Goal: Task Accomplishment & Management: Manage account settings

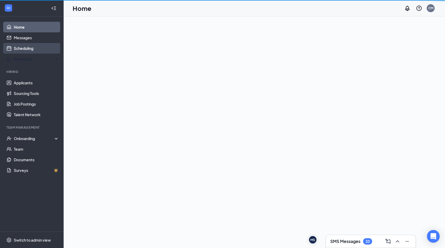
click at [39, 51] on link "Scheduling" at bounding box center [36, 48] width 45 height 11
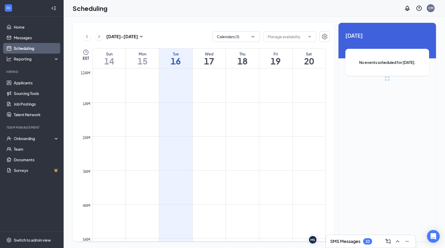
scroll to position [261, 0]
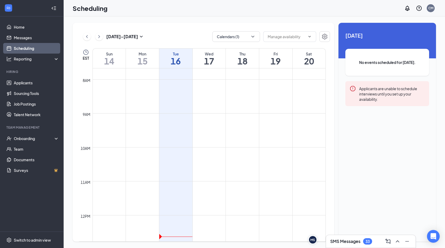
click at [123, 33] on div "[DATE] - [DATE]" at bounding box center [114, 36] width 62 height 11
click at [254, 40] on button "Calendars (1)" at bounding box center [236, 36] width 48 height 11
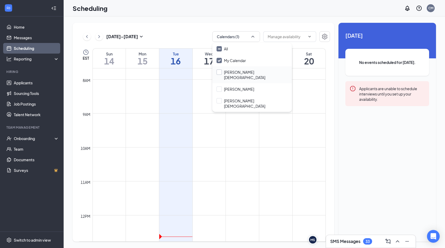
click at [218, 73] on input "[PERSON_NAME][DEMOGRAPHIC_DATA]" at bounding box center [252, 74] width 71 height 11
checkbox input "true"
click at [251, 36] on icon "ChevronUp" at bounding box center [252, 36] width 5 height 5
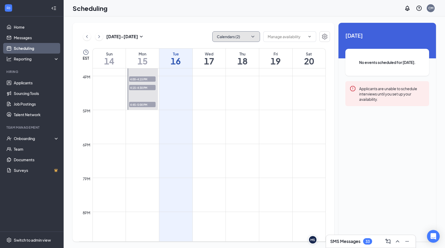
scroll to position [483, 0]
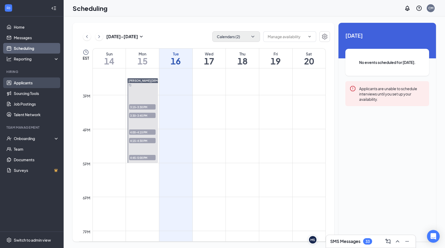
click at [27, 81] on link "Applicants" at bounding box center [36, 82] width 45 height 11
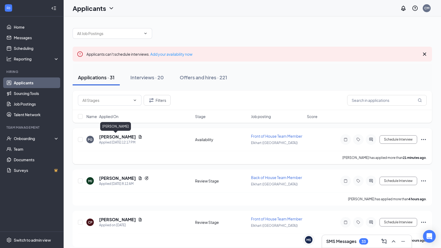
click at [109, 136] on h5 "[PERSON_NAME]" at bounding box center [117, 137] width 37 height 6
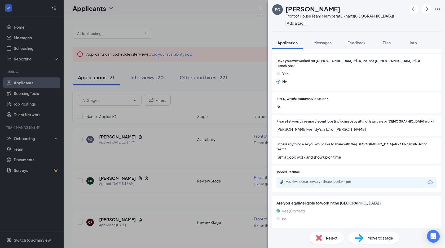
scroll to position [141, 0]
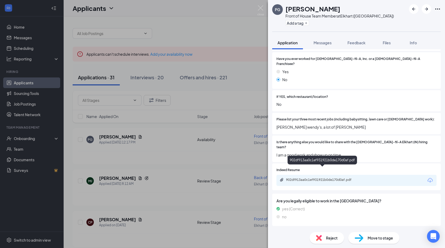
click at [334, 178] on div "902df913aa0c1ef931921b0de170d0af.pdf" at bounding box center [323, 180] width 74 height 4
click at [213, 123] on div "PG [PERSON_NAME] Front of House Team Member at [GEOGRAPHIC_DATA] (IN) Add a tag…" at bounding box center [222, 124] width 445 height 248
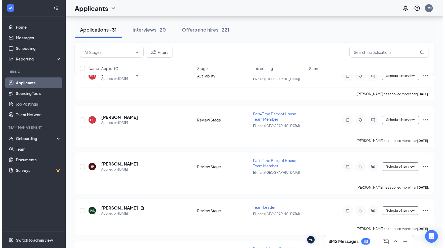
scroll to position [1207, 0]
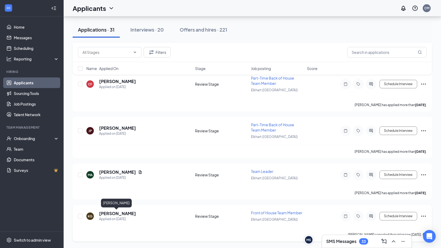
click at [121, 214] on h5 "[PERSON_NAME]" at bounding box center [117, 214] width 37 height 6
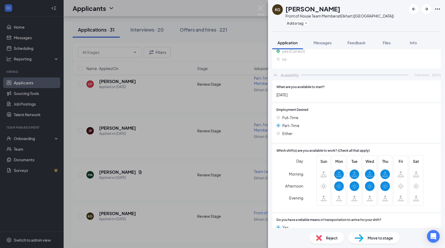
scroll to position [289, 0]
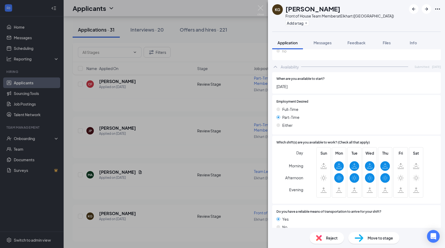
click at [331, 236] on span "Reject" at bounding box center [332, 238] width 12 height 6
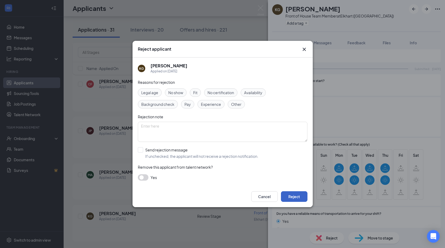
click at [289, 196] on button "Reject" at bounding box center [294, 196] width 27 height 11
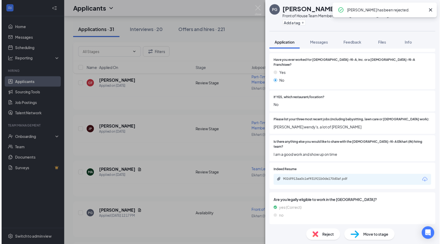
scroll to position [139, 0]
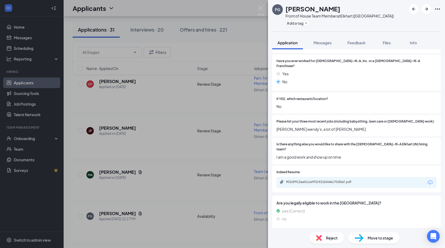
click at [137, 169] on div "PG [PERSON_NAME] Front of House Team Member at [GEOGRAPHIC_DATA] (IN) Add a tag…" at bounding box center [222, 124] width 445 height 248
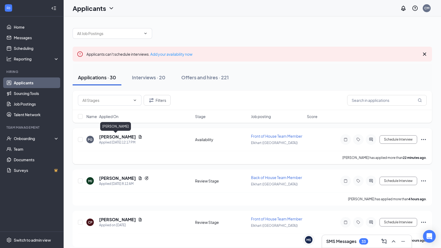
click at [119, 136] on h5 "[PERSON_NAME]" at bounding box center [117, 137] width 37 height 6
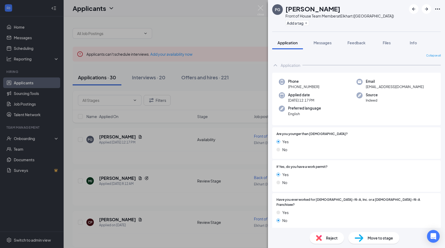
click at [337, 234] on div "Reject" at bounding box center [327, 238] width 34 height 12
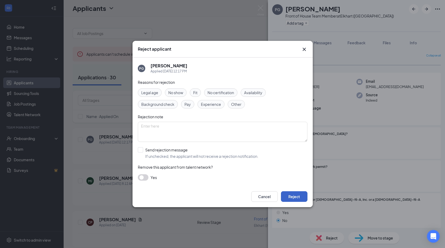
click at [305, 194] on button "Reject" at bounding box center [294, 196] width 27 height 11
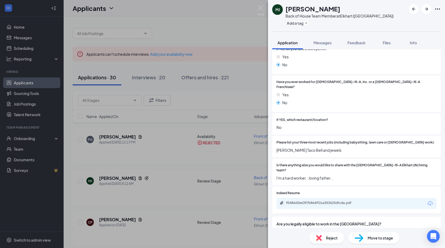
scroll to position [159, 0]
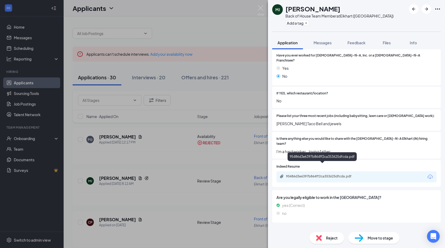
click at [314, 174] on div "95486d3e6397b864ff2ca353625dfcda.pdf" at bounding box center [323, 176] width 74 height 4
click at [331, 235] on div "Reject" at bounding box center [327, 238] width 34 height 12
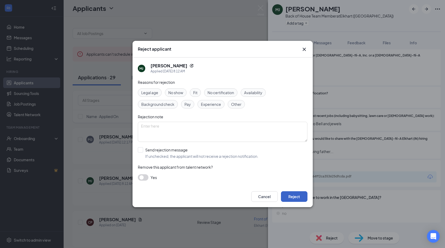
click at [291, 196] on button "Reject" at bounding box center [294, 196] width 27 height 11
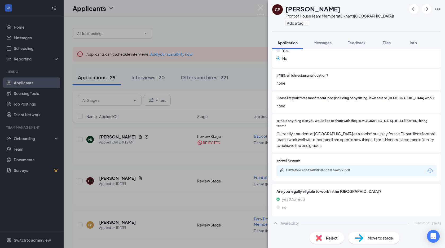
scroll to position [186, 0]
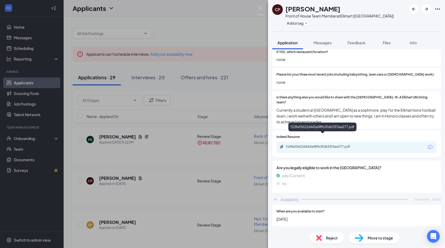
click at [313, 145] on div "f109af5622d442e08fb3fd633f3ae277.pdf" at bounding box center [323, 147] width 74 height 4
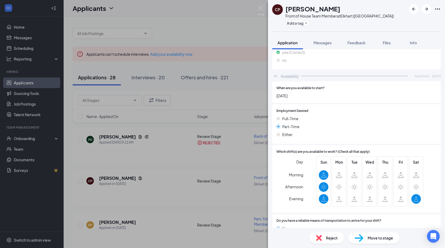
scroll to position [316, 0]
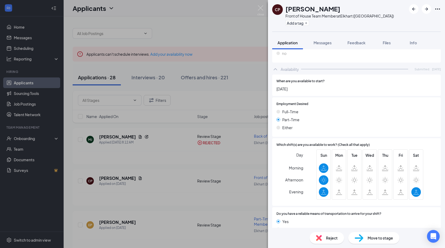
click at [337, 240] on span "Reject" at bounding box center [332, 238] width 12 height 6
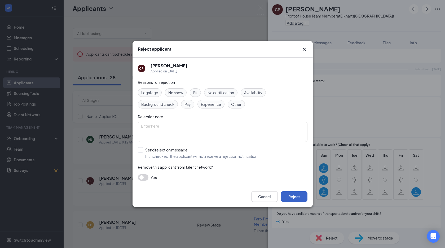
click at [293, 194] on button "Reject" at bounding box center [294, 196] width 27 height 11
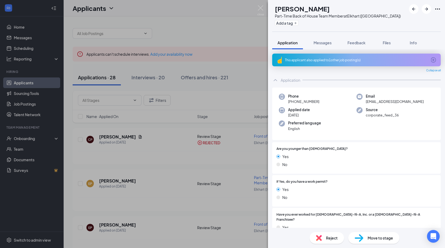
click at [335, 62] on div "This applicant also applied to 1 other job posting(s)" at bounding box center [356, 60] width 142 height 5
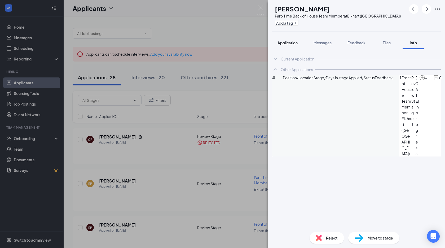
click at [290, 41] on span "Application" at bounding box center [288, 42] width 20 height 5
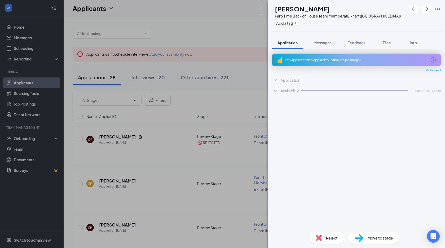
click at [215, 153] on div "EP [PERSON_NAME] Part-Time Back of House Team Member at [GEOGRAPHIC_DATA] (IN) …" at bounding box center [222, 124] width 445 height 248
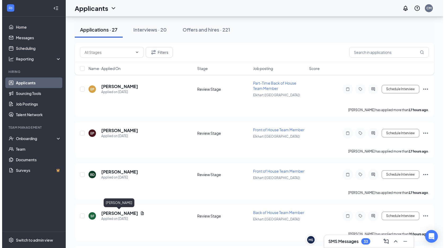
scroll to position [80, 0]
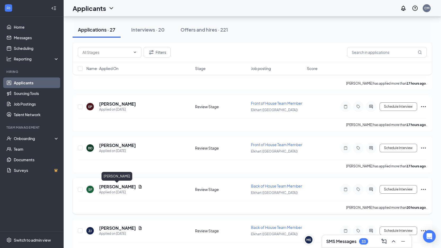
click at [125, 188] on h5 "[PERSON_NAME]" at bounding box center [117, 187] width 37 height 6
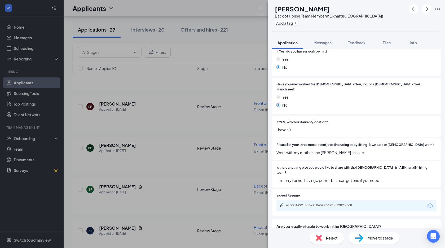
scroll to position [133, 0]
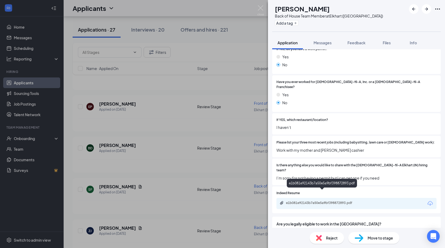
click at [333, 201] on div "e1b081e92143b7a50e5a9bf398872893.pdf" at bounding box center [323, 203] width 74 height 4
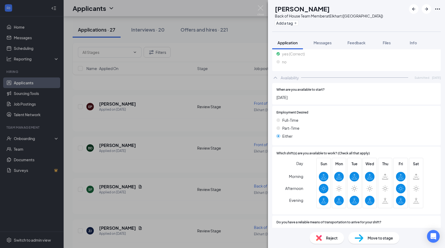
scroll to position [321, 0]
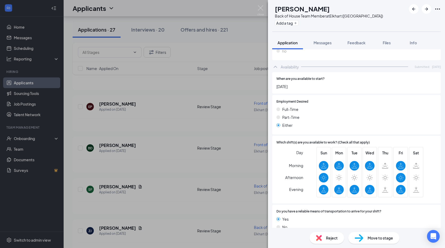
click at [330, 239] on span "Reject" at bounding box center [332, 238] width 12 height 6
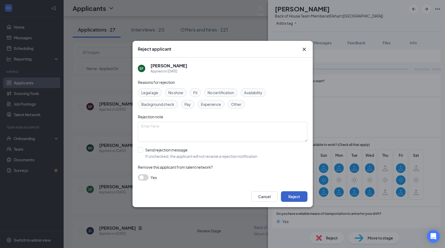
click at [295, 193] on button "Reject" at bounding box center [294, 196] width 27 height 11
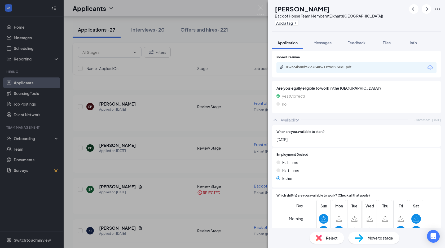
scroll to position [174, 0]
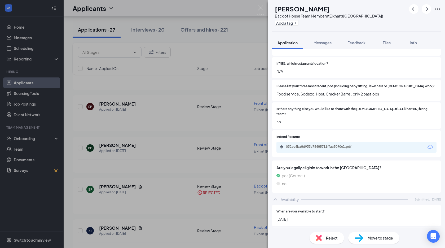
click at [324, 142] on div "032ac4ba8d933a75485711ffac5090e1.pdf" at bounding box center [357, 147] width 160 height 11
click at [324, 145] on div "032ac4ba8d933a75485711ffac5090e1.pdf" at bounding box center [323, 147] width 74 height 4
click at [332, 238] on span "Reject" at bounding box center [332, 238] width 12 height 6
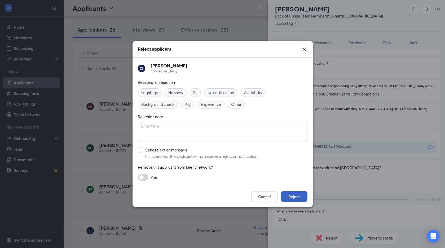
click at [300, 197] on button "Reject" at bounding box center [294, 196] width 27 height 11
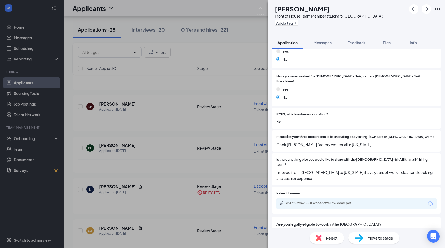
scroll to position [133, 0]
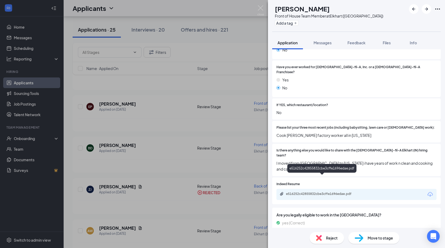
click at [330, 192] on div "e516252c42855832cbe3cffe1696edae.pdf" at bounding box center [323, 194] width 74 height 4
click at [318, 237] on img at bounding box center [319, 238] width 6 height 6
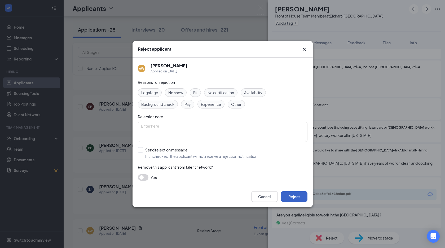
click at [303, 197] on button "Reject" at bounding box center [294, 196] width 27 height 11
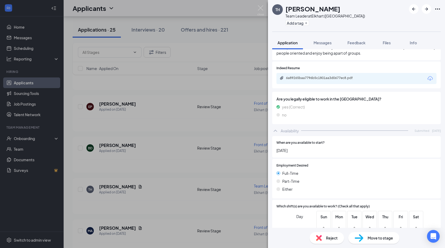
scroll to position [218, 0]
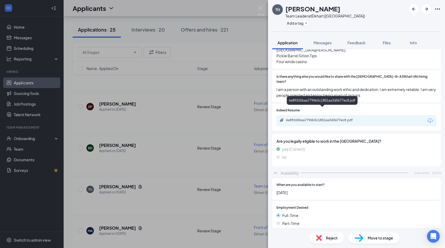
click at [299, 118] on div "6a89265baa7796b5c1801aa3d0677ec8.pdf" at bounding box center [323, 120] width 74 height 4
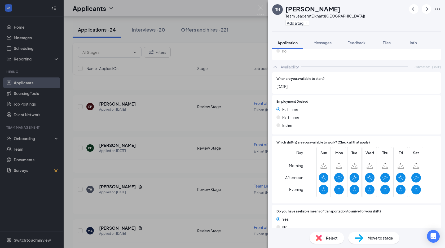
click at [383, 235] on span "Move to stage" at bounding box center [380, 238] width 25 height 6
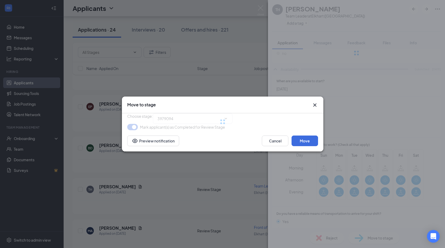
type input "Onsite Interview (next stage)"
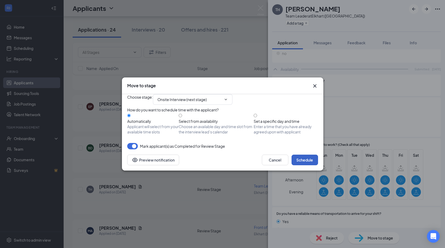
click at [312, 165] on button "Schedule" at bounding box center [305, 160] width 27 height 11
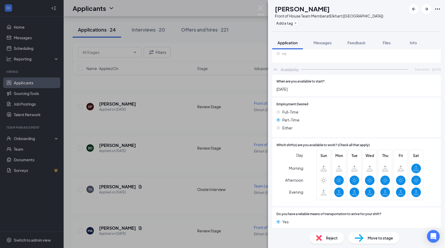
scroll to position [327, 0]
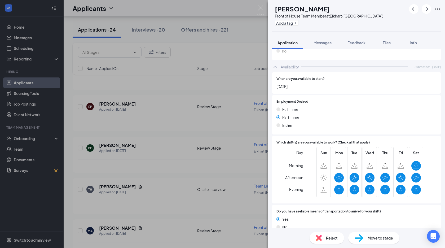
click at [168, 149] on div "MA [PERSON_NAME] Front of House Team Member at [GEOGRAPHIC_DATA] (IN) Add a tag…" at bounding box center [222, 124] width 445 height 248
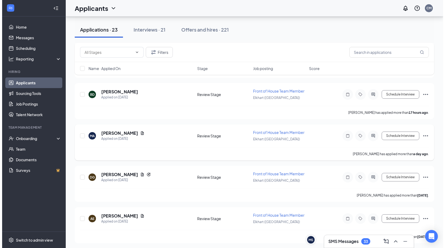
scroll to position [133, 0]
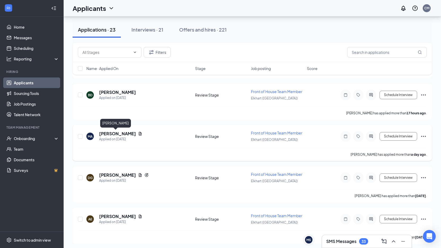
click at [114, 136] on h5 "[PERSON_NAME]" at bounding box center [117, 134] width 37 height 6
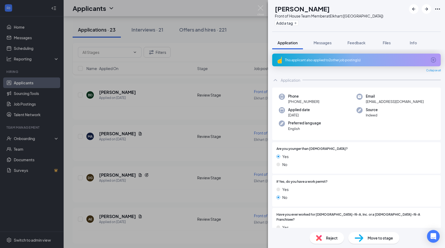
click at [332, 56] on div "This applicant also applied to 2 other job posting(s)" at bounding box center [356, 60] width 169 height 13
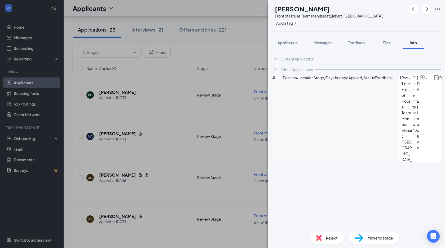
click at [246, 118] on div "MA [PERSON_NAME] Front of House Team Member at [GEOGRAPHIC_DATA] (IN) Add a tag…" at bounding box center [222, 124] width 445 height 248
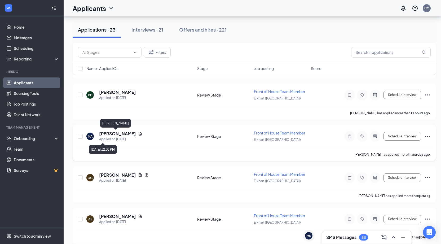
click at [102, 135] on h5 "[PERSON_NAME]" at bounding box center [117, 134] width 37 height 6
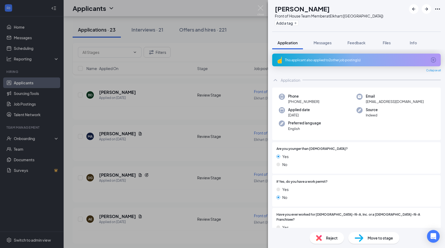
click at [368, 240] on span "Move to stage" at bounding box center [380, 238] width 25 height 6
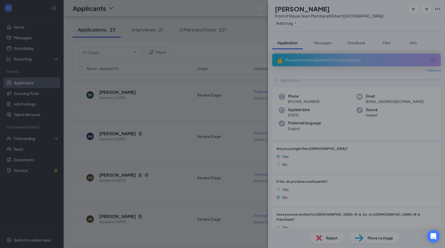
type input "Onsite Interview (next stage)"
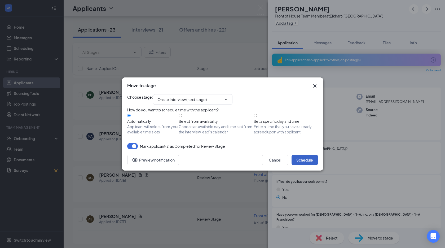
click at [307, 165] on button "Schedule" at bounding box center [305, 160] width 27 height 11
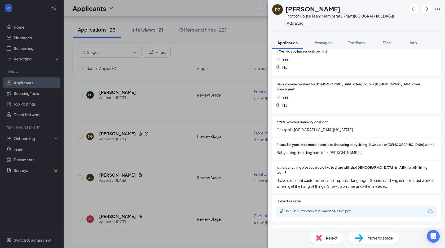
scroll to position [53, 0]
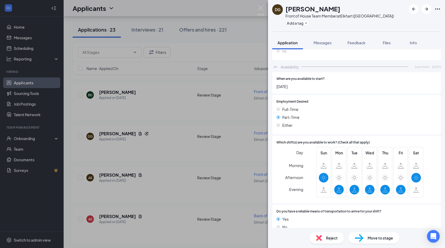
click at [328, 237] on span "Reject" at bounding box center [332, 238] width 12 height 6
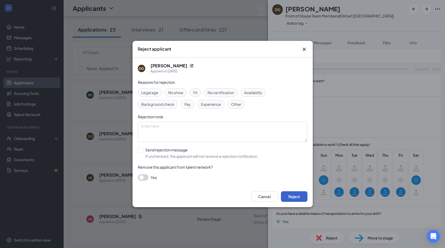
click at [293, 198] on button "Reject" at bounding box center [294, 196] width 27 height 11
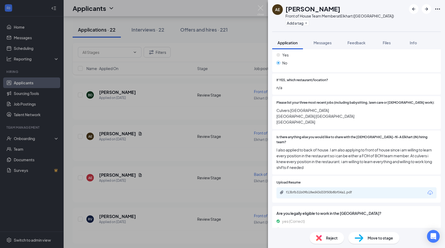
scroll to position [159, 0]
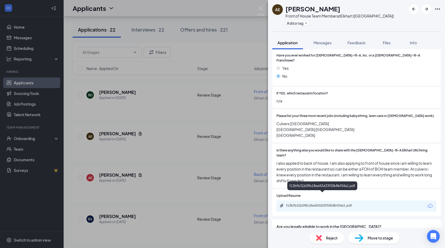
click at [324, 203] on div "f13bfb31b09b18ed43d33f50b8bf04a1.pdf" at bounding box center [323, 205] width 74 height 4
click at [328, 241] on div "Reject" at bounding box center [327, 238] width 34 height 12
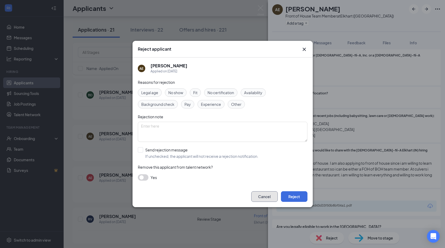
click at [260, 199] on button "Cancel" at bounding box center [264, 196] width 27 height 11
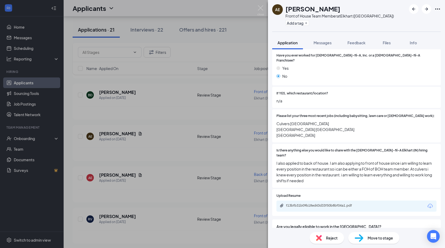
click at [364, 236] on div "Move to stage" at bounding box center [374, 238] width 51 height 12
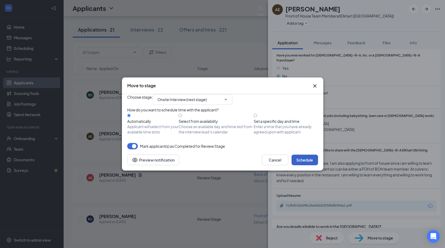
click at [308, 165] on button "Schedule" at bounding box center [305, 160] width 27 height 11
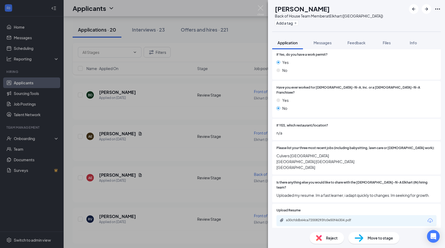
scroll to position [159, 0]
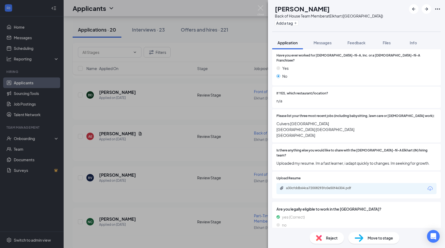
click at [322, 238] on img at bounding box center [319, 238] width 6 height 6
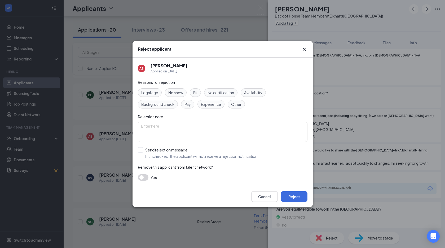
click at [306, 51] on icon "Cross" at bounding box center [304, 49] width 6 height 6
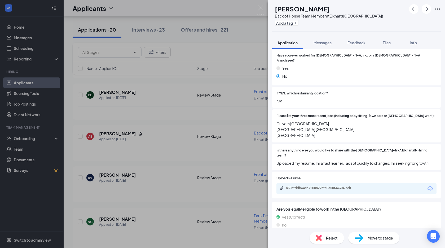
click at [330, 240] on span "Reject" at bounding box center [332, 238] width 12 height 6
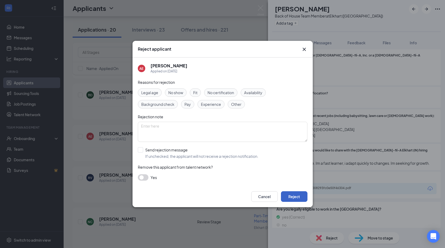
click at [302, 197] on button "Reject" at bounding box center [294, 196] width 27 height 11
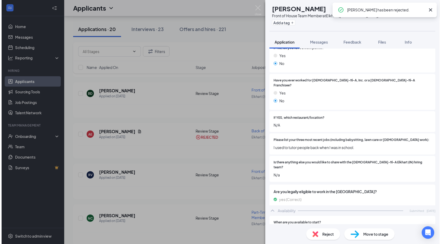
scroll to position [133, 0]
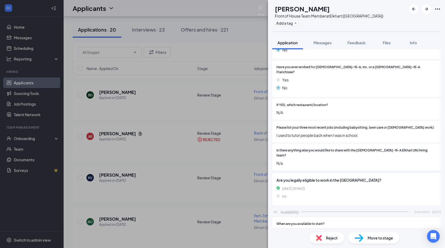
click at [218, 142] on div "[PERSON_NAME] Front of House Team Member at [GEOGRAPHIC_DATA] (IN) Add a tag Ap…" at bounding box center [222, 124] width 445 height 248
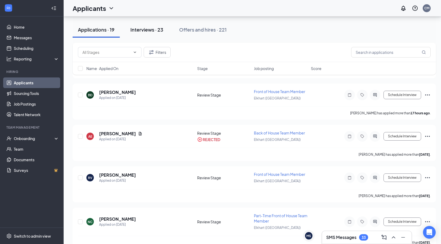
click at [148, 32] on div "Interviews · 23" at bounding box center [146, 29] width 33 height 7
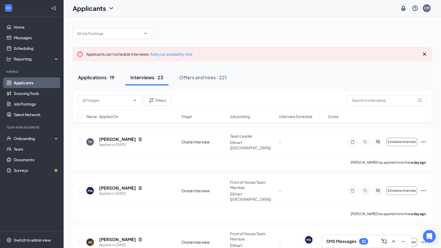
click at [101, 83] on button "Applications · 19" at bounding box center [96, 77] width 47 height 16
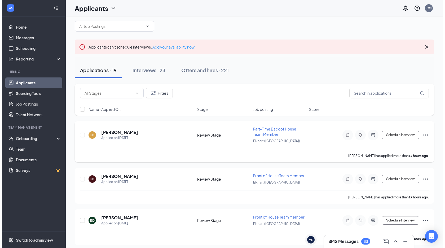
scroll to position [27, 0]
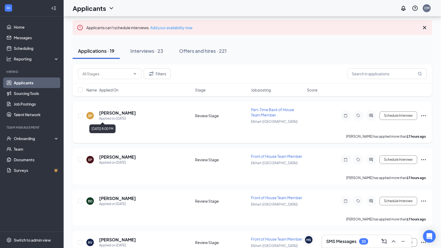
click at [114, 117] on div "Applied on [DATE]" at bounding box center [117, 118] width 37 height 5
click at [116, 113] on h5 "[PERSON_NAME]" at bounding box center [117, 113] width 37 height 6
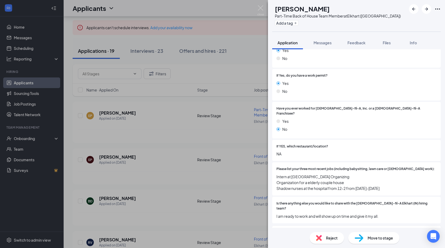
scroll to position [133, 0]
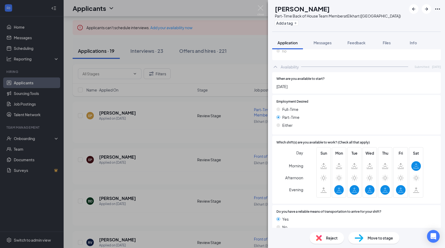
click at [326, 242] on div "Reject" at bounding box center [327, 238] width 34 height 12
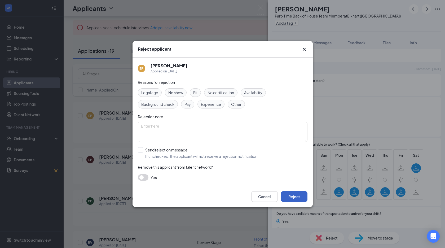
click at [288, 196] on button "Reject" at bounding box center [294, 196] width 27 height 11
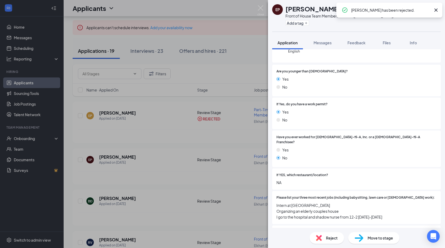
scroll to position [106, 0]
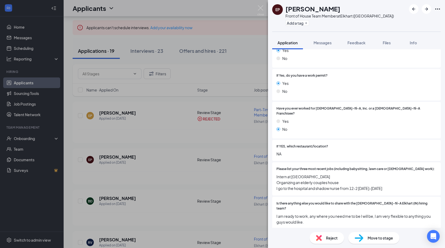
click at [331, 237] on span "Reject" at bounding box center [332, 238] width 12 height 6
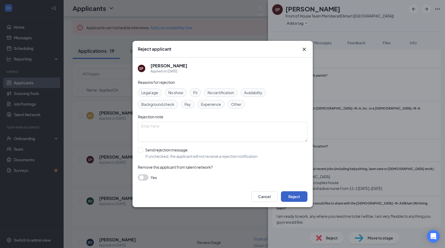
click at [297, 197] on button "Reject" at bounding box center [294, 196] width 27 height 11
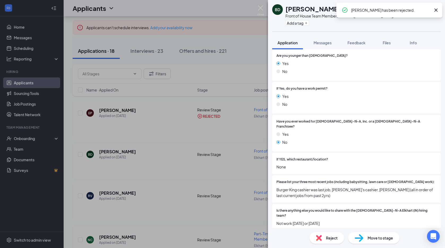
scroll to position [106, 0]
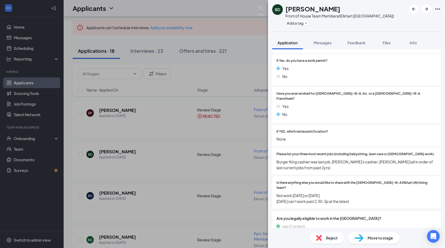
click at [320, 238] on img at bounding box center [319, 238] width 6 height 6
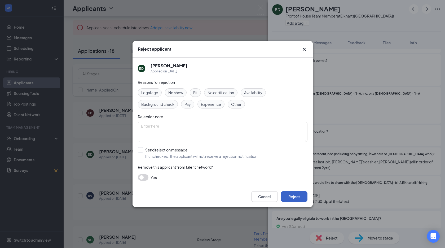
click at [295, 194] on button "Reject" at bounding box center [294, 196] width 27 height 11
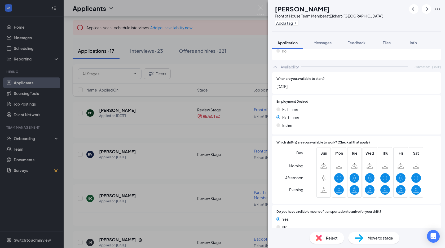
click at [329, 234] on div "Reject" at bounding box center [327, 238] width 34 height 12
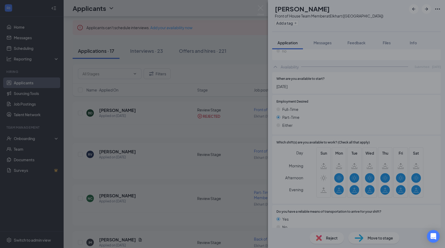
scroll to position [276, 0]
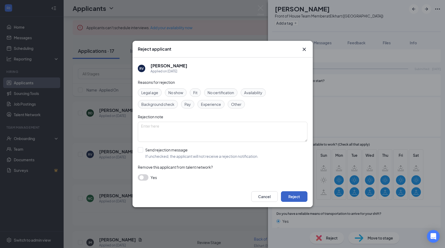
click at [298, 199] on button "Reject" at bounding box center [294, 196] width 27 height 11
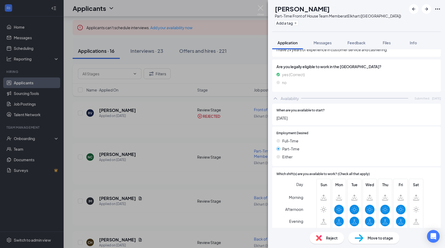
scroll to position [278, 0]
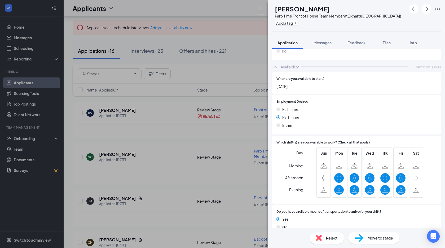
click at [329, 233] on div "Reject" at bounding box center [327, 238] width 34 height 12
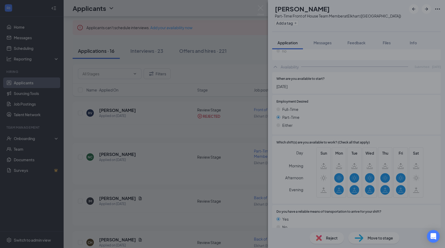
scroll to position [276, 0]
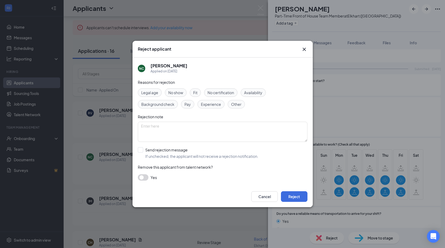
click at [329, 238] on div "Reject applicant NC [PERSON_NAME] Applied on [DATE] Reasons for rejection Legal…" at bounding box center [222, 124] width 445 height 248
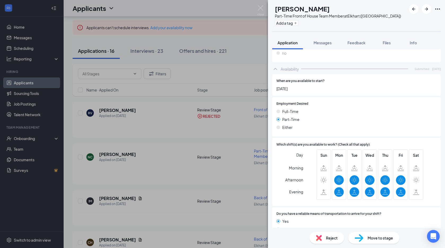
click at [312, 240] on div "Reject" at bounding box center [327, 238] width 34 height 12
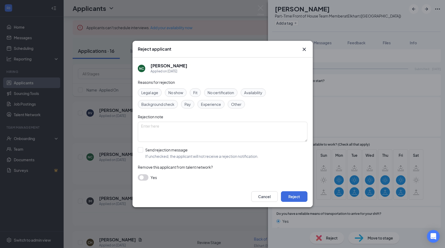
click at [294, 202] on div "Cancel Reject" at bounding box center [223, 196] width 180 height 21
click at [295, 197] on button "Reject" at bounding box center [294, 196] width 27 height 11
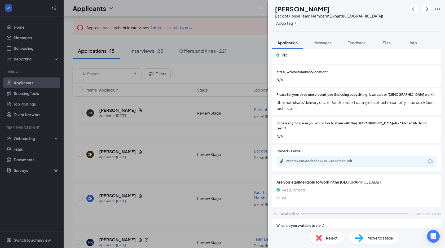
scroll to position [159, 0]
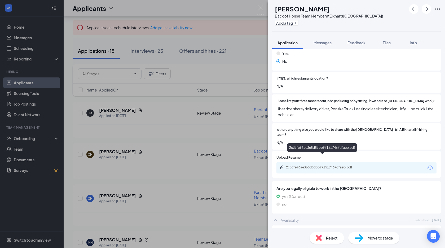
click at [323, 165] on div "2c33fe96ae368d83bb971517467dfaeb.pdf" at bounding box center [323, 167] width 74 height 4
click at [323, 236] on div "Reject" at bounding box center [327, 238] width 34 height 12
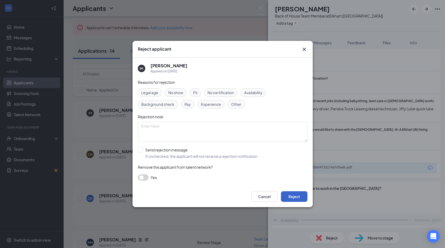
click at [288, 197] on button "Reject" at bounding box center [294, 196] width 27 height 11
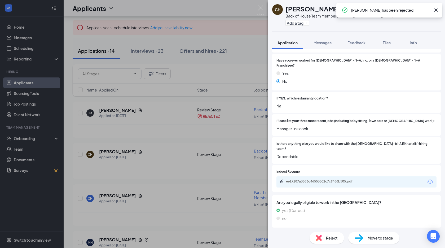
scroll to position [186, 0]
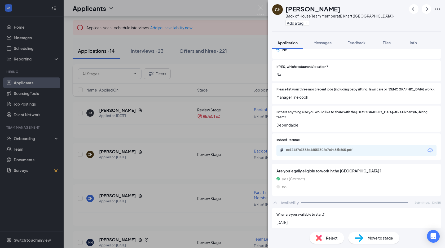
click at [322, 237] on img at bounding box center [319, 238] width 6 height 6
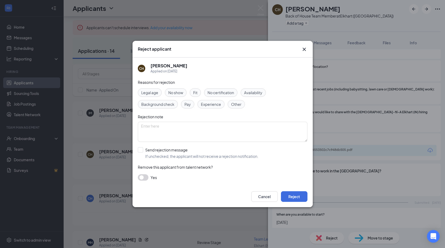
click at [287, 190] on div "Cancel Reject" at bounding box center [223, 196] width 180 height 21
click at [298, 201] on button "Reject" at bounding box center [294, 196] width 27 height 11
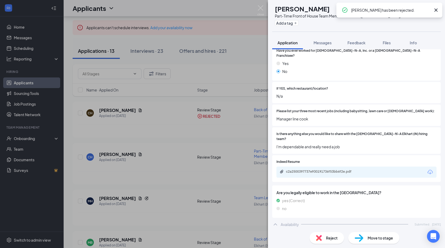
scroll to position [212, 0]
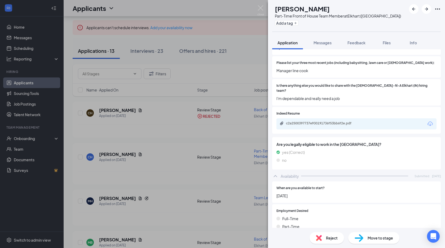
click at [329, 236] on span "Reject" at bounding box center [332, 238] width 12 height 6
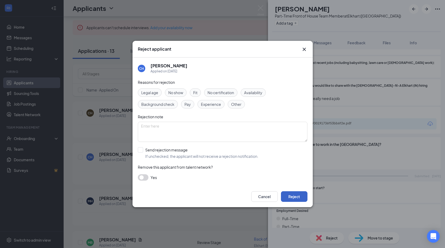
click at [294, 198] on button "Reject" at bounding box center [294, 196] width 27 height 11
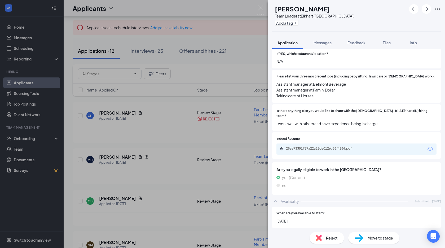
scroll to position [121, 0]
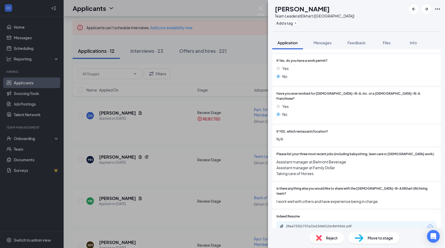
click at [341, 221] on div "28ae73351737a22a23de0126c86f4266.pdf" at bounding box center [357, 226] width 160 height 11
click at [341, 224] on div "28ae73351737a22a23de0126c86f4266.pdf" at bounding box center [323, 226] width 74 height 4
click at [327, 240] on span "Reject" at bounding box center [332, 238] width 12 height 6
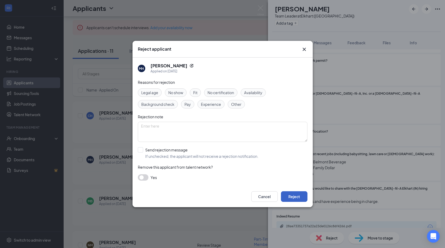
click at [289, 195] on button "Reject" at bounding box center [294, 196] width 27 height 11
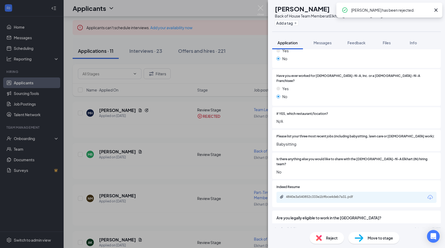
scroll to position [138, 0]
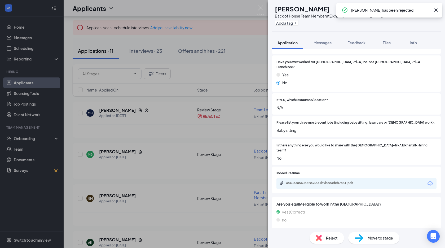
click at [333, 242] on div "Reject" at bounding box center [327, 238] width 34 height 12
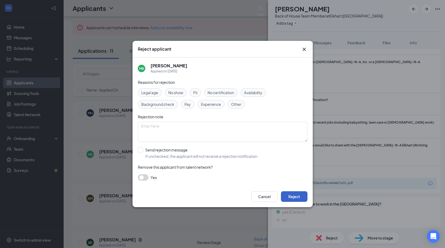
click at [296, 197] on button "Reject" at bounding box center [294, 196] width 27 height 11
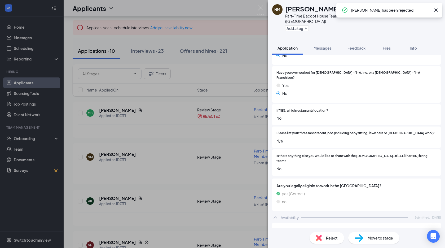
scroll to position [133, 0]
click at [330, 236] on span "Reject" at bounding box center [332, 238] width 12 height 6
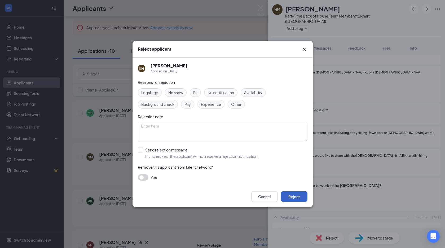
click at [291, 194] on button "Reject" at bounding box center [294, 196] width 27 height 11
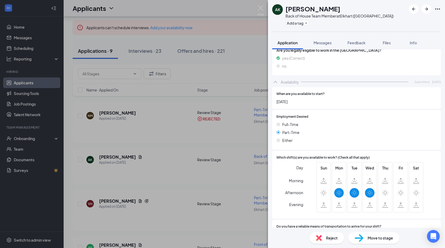
scroll to position [292, 0]
click at [325, 242] on div "Reject" at bounding box center [327, 238] width 34 height 12
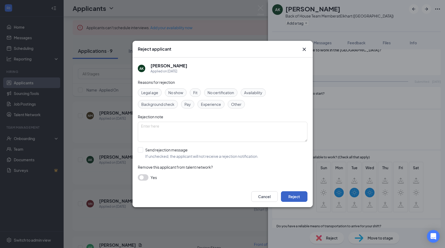
click at [298, 196] on button "Reject" at bounding box center [294, 196] width 27 height 11
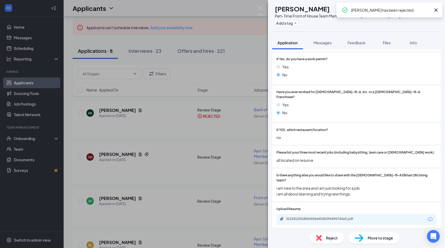
scroll to position [159, 0]
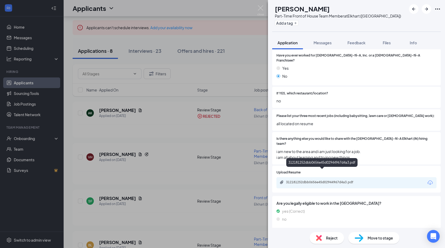
click at [319, 180] on div "312181252dbb0656e45d02944967d4a3.pdf" at bounding box center [323, 182] width 74 height 4
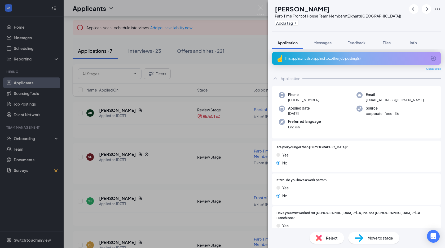
scroll to position [0, 0]
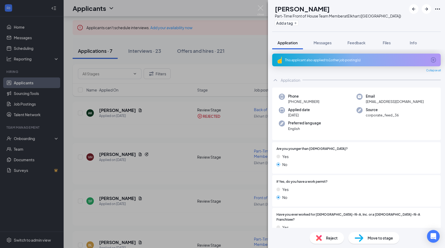
click at [334, 59] on div "This applicant also applied to 1 other job posting(s)" at bounding box center [356, 60] width 142 height 5
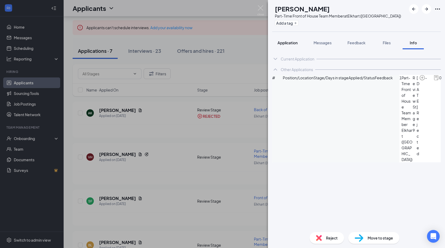
click at [285, 44] on span "Application" at bounding box center [288, 42] width 20 height 5
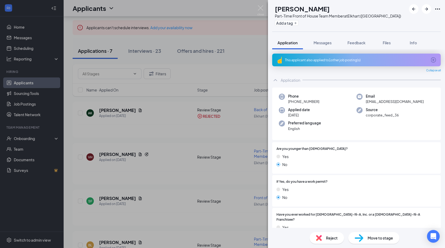
click at [330, 239] on span "Reject" at bounding box center [332, 238] width 12 height 6
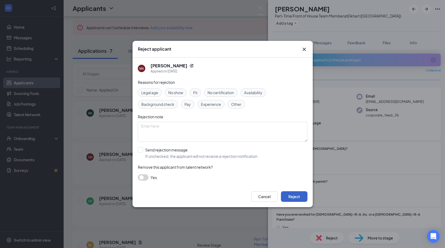
click at [295, 198] on button "Reject" at bounding box center [294, 196] width 27 height 11
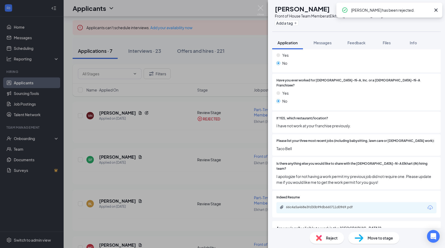
scroll to position [159, 0]
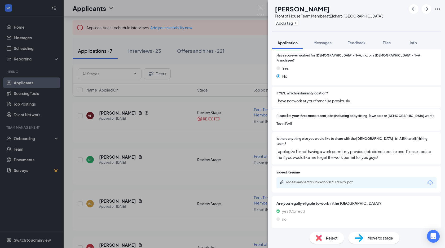
click at [338, 238] on div "Reject" at bounding box center [327, 238] width 34 height 12
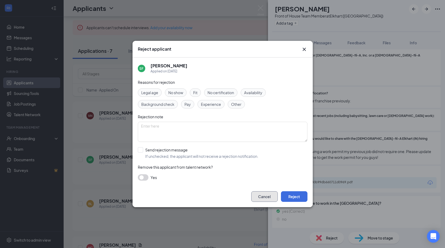
click at [270, 196] on button "Cancel" at bounding box center [264, 196] width 27 height 11
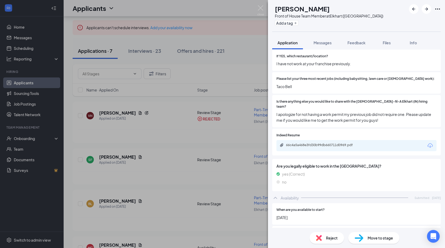
scroll to position [195, 0]
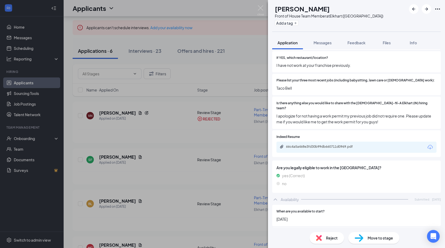
click at [330, 237] on span "Reject" at bounding box center [332, 238] width 12 height 6
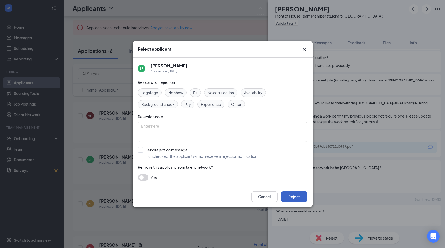
click at [303, 197] on button "Reject" at bounding box center [294, 196] width 27 height 11
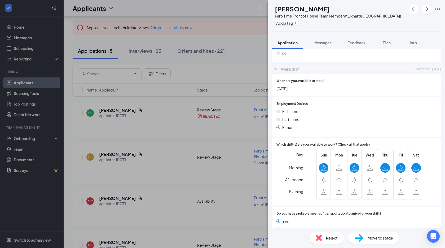
scroll to position [321, 0]
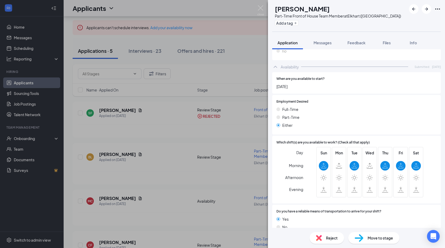
click at [330, 241] on span "Reject" at bounding box center [332, 238] width 12 height 6
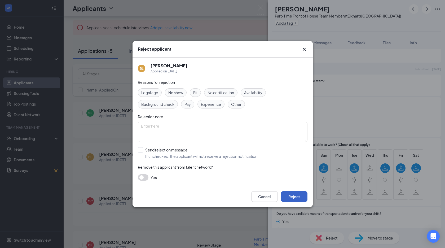
click at [299, 200] on button "Reject" at bounding box center [294, 196] width 27 height 11
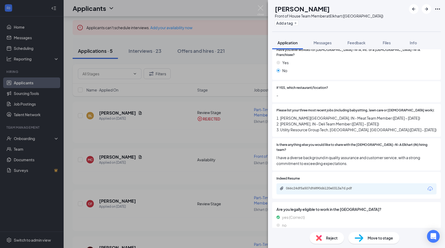
scroll to position [158, 0]
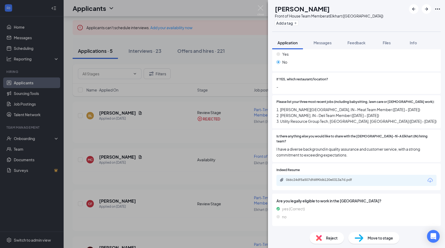
click at [375, 237] on span "Move to stage" at bounding box center [380, 238] width 25 height 6
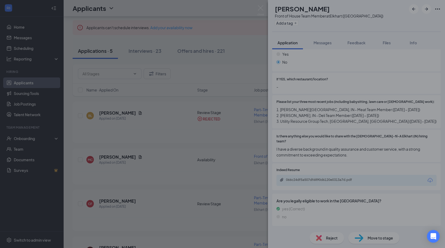
scroll to position [156, 0]
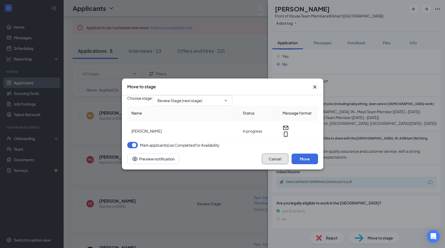
click at [280, 164] on button "Cancel" at bounding box center [275, 159] width 27 height 11
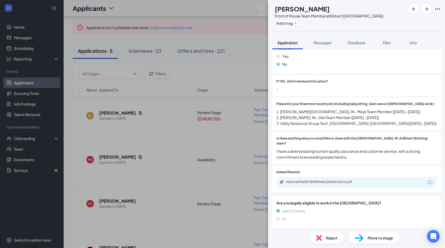
click at [304, 177] on div "066c24df5a507df6890d6120e0313a7d.pdf" at bounding box center [357, 182] width 160 height 11
click at [305, 180] on div "066c24df5a507df6890d6120e0313a7d.pdf" at bounding box center [323, 182] width 74 height 4
click at [364, 235] on div "Move to stage" at bounding box center [374, 238] width 51 height 12
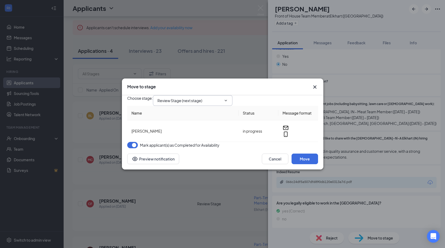
click at [223, 95] on span "Review Stage (next stage)" at bounding box center [193, 100] width 80 height 11
click at [193, 99] on input "Review Stage (next stage)" at bounding box center [190, 101] width 64 height 6
click at [185, 119] on div "Onsite Interview" at bounding box center [176, 116] width 28 height 6
type input "Onsite Interview"
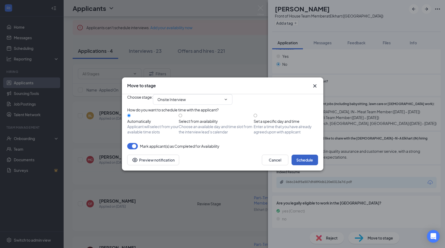
click at [308, 165] on button "Schedule" at bounding box center [305, 160] width 27 height 11
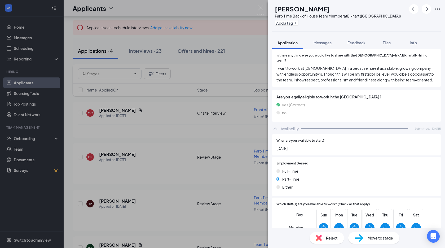
scroll to position [295, 0]
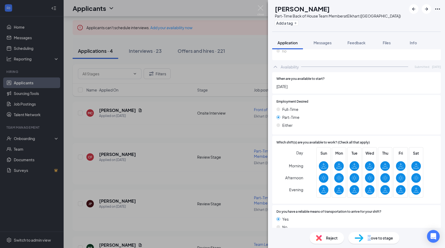
click at [370, 237] on span "Move to stage" at bounding box center [380, 238] width 25 height 6
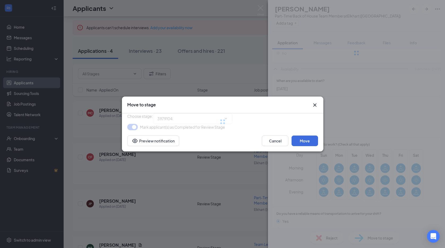
type input "Onsite Interview (next stage)"
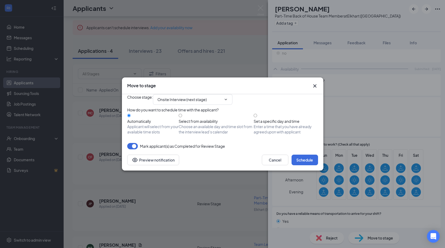
click at [312, 171] on div "Cancel Schedule Preview notification" at bounding box center [223, 159] width 202 height 21
click at [310, 165] on button "Schedule" at bounding box center [305, 160] width 27 height 11
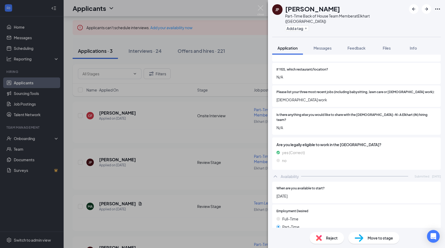
scroll to position [172, 0]
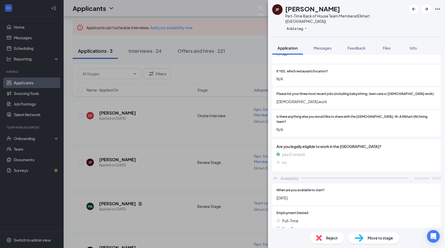
click at [336, 240] on span "Reject" at bounding box center [332, 238] width 12 height 6
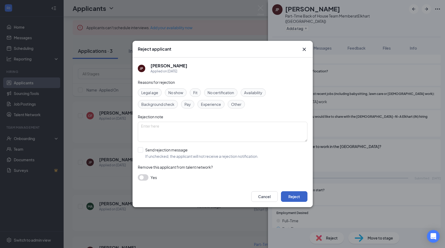
click at [298, 198] on button "Reject" at bounding box center [294, 196] width 27 height 11
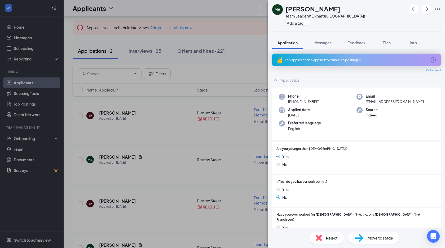
click at [345, 57] on div "This applicant also applied to 2 other job posting(s)" at bounding box center [356, 60] width 169 height 13
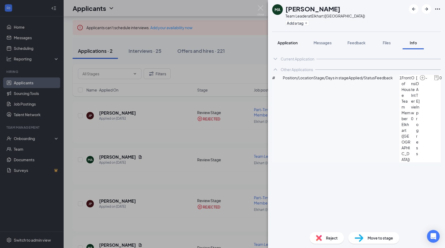
click at [285, 43] on span "Application" at bounding box center [288, 42] width 20 height 5
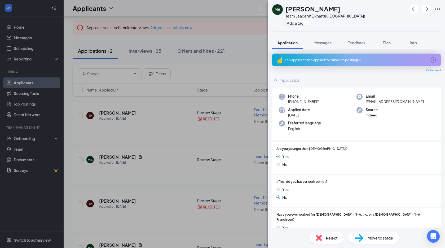
click at [326, 234] on div "Reject" at bounding box center [327, 238] width 34 height 12
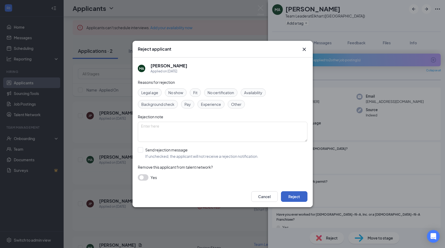
click at [295, 195] on button "Reject" at bounding box center [294, 196] width 27 height 11
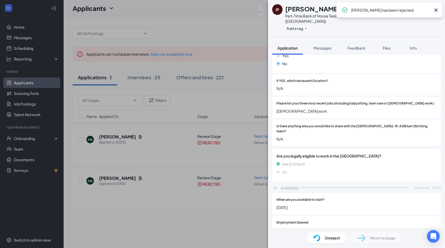
scroll to position [239, 0]
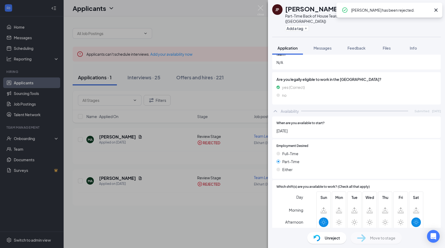
click at [227, 216] on div "JP [PERSON_NAME] Part-Time Back of House Team Member at [GEOGRAPHIC_DATA] ([GEO…" at bounding box center [222, 124] width 445 height 248
